Goal: Information Seeking & Learning: Learn about a topic

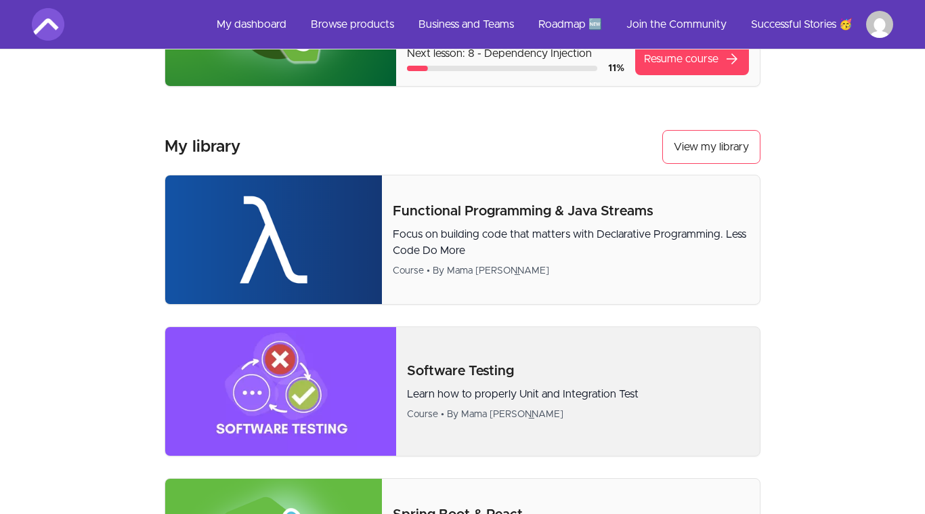
scroll to position [340, 0]
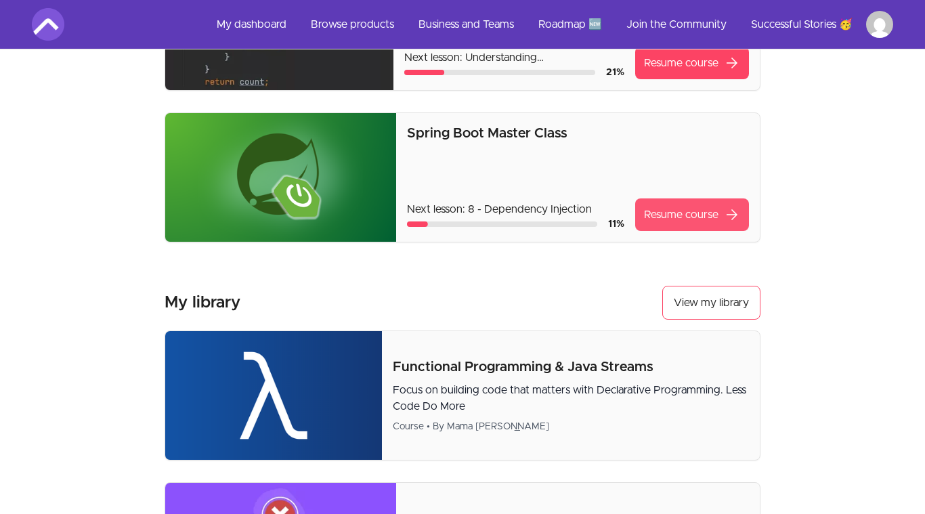
click at [642, 208] on link "Resume course arrow_forward" at bounding box center [692, 214] width 114 height 32
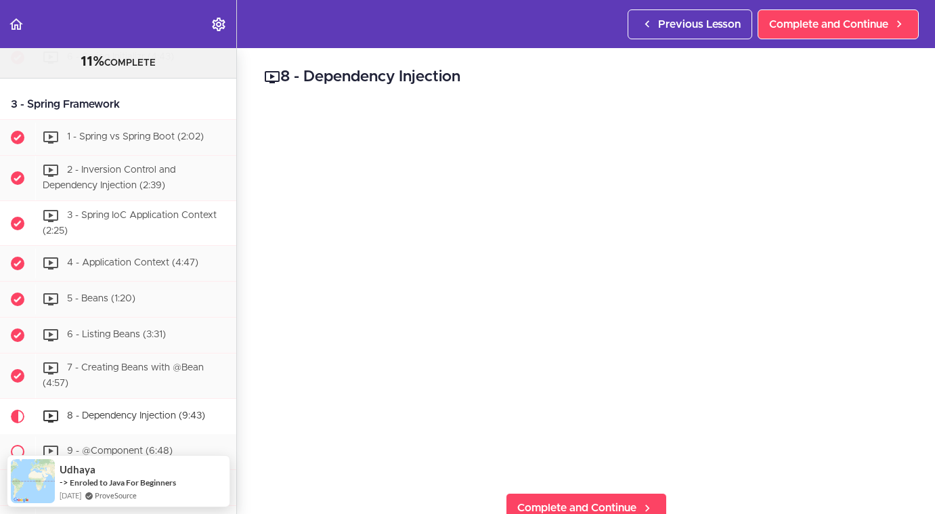
scroll to position [416, 0]
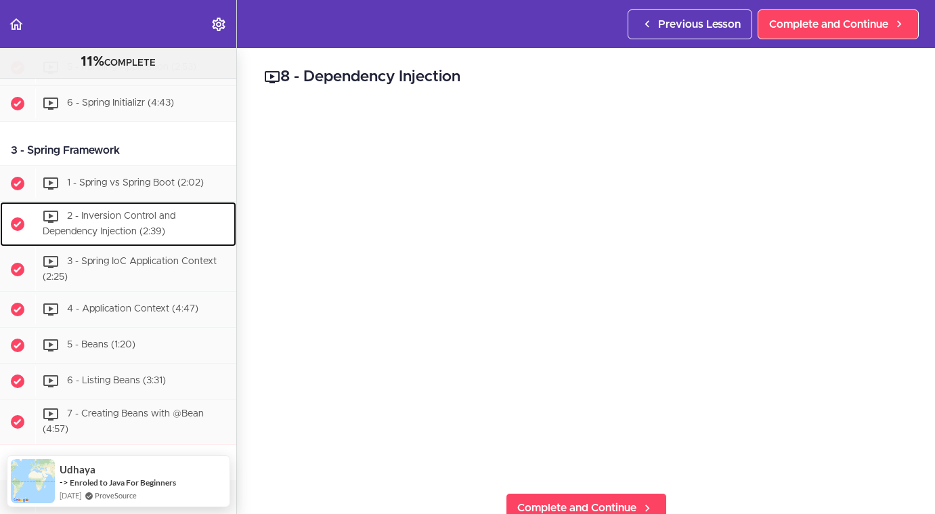
click at [78, 234] on div "2 - Inversion Control and Dependency Injection (2:39)" at bounding box center [135, 224] width 201 height 45
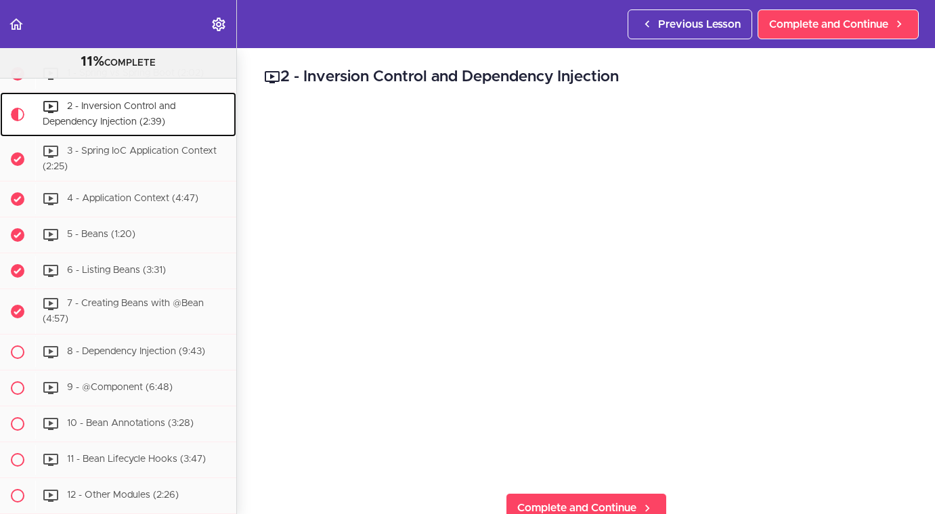
scroll to position [529, 0]
